Goal: Obtain resource: Obtain resource

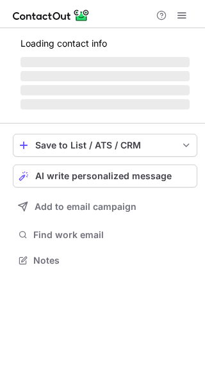
scroll to position [6, 6]
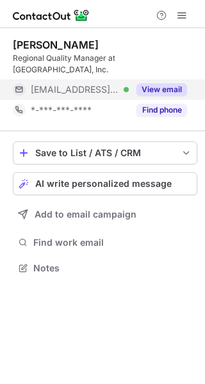
click at [173, 79] on div "View email" at bounding box center [158, 89] width 58 height 20
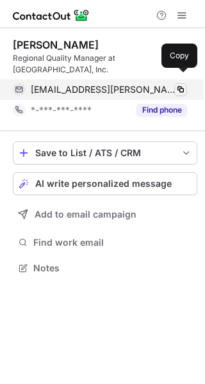
click at [182, 84] on span at bounding box center [180, 89] width 10 height 10
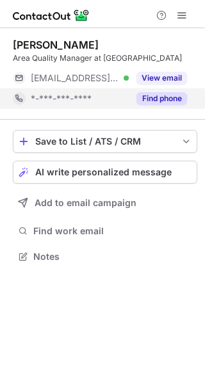
scroll to position [6, 6]
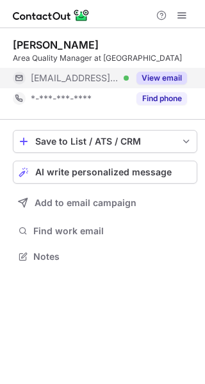
click at [157, 76] on button "View email" at bounding box center [161, 78] width 51 height 13
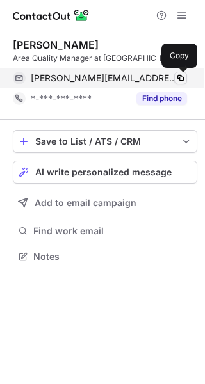
click at [182, 78] on span at bounding box center [180, 78] width 10 height 10
click at [180, 76] on span at bounding box center [180, 78] width 10 height 10
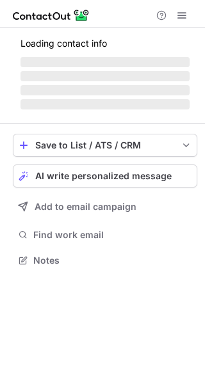
scroll to position [6, 6]
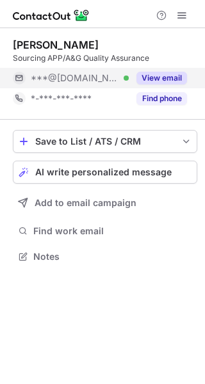
click at [157, 79] on button "View email" at bounding box center [161, 78] width 51 height 13
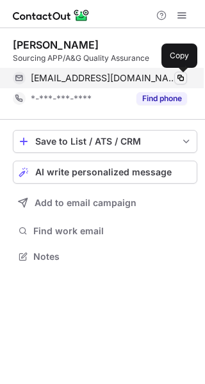
click at [182, 77] on span at bounding box center [180, 78] width 10 height 10
click at [179, 79] on span at bounding box center [180, 78] width 10 height 10
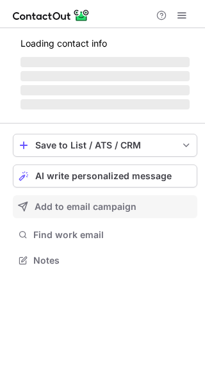
scroll to position [6, 6]
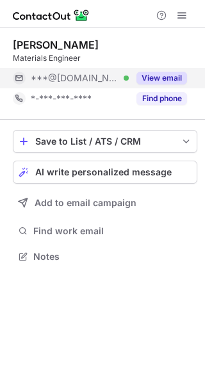
click at [146, 80] on button "View email" at bounding box center [161, 78] width 51 height 13
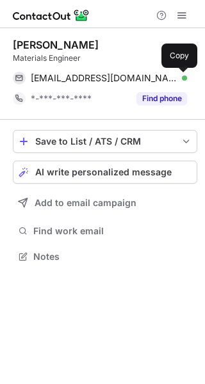
click at [182, 79] on span at bounding box center [180, 78] width 10 height 10
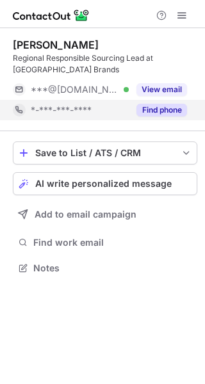
scroll to position [258, 205]
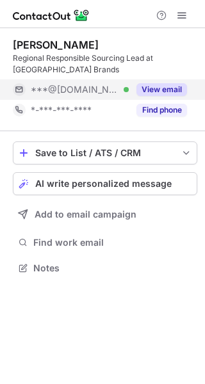
click at [162, 95] on button "View email" at bounding box center [161, 89] width 51 height 13
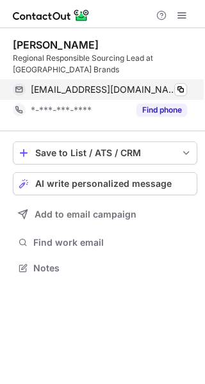
click at [187, 91] on div "tuananh1157010002@gmail.com Verified Copy" at bounding box center [100, 89] width 174 height 20
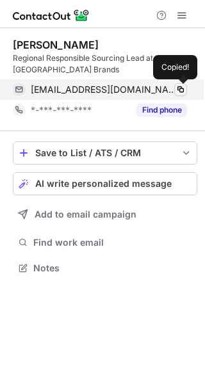
click at [183, 89] on span at bounding box center [180, 89] width 10 height 10
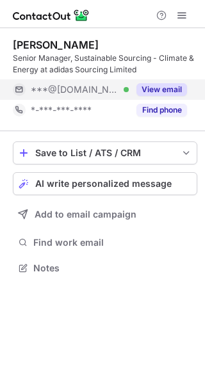
scroll to position [258, 205]
click at [158, 90] on button "View email" at bounding box center [161, 89] width 51 height 13
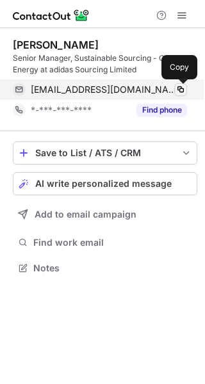
click at [183, 90] on span at bounding box center [180, 89] width 10 height 10
click at [180, 92] on span at bounding box center [180, 89] width 10 height 10
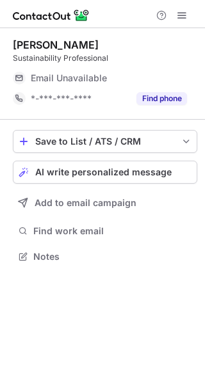
scroll to position [6, 6]
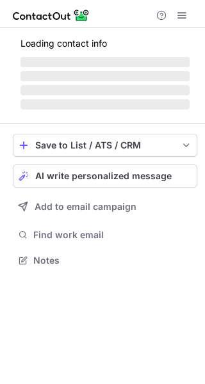
scroll to position [6, 6]
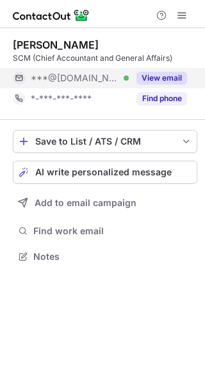
click at [162, 80] on button "View email" at bounding box center [161, 78] width 51 height 13
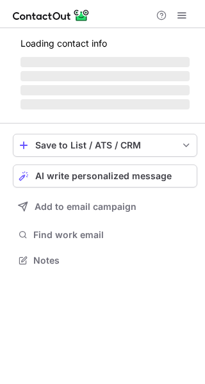
scroll to position [6, 6]
